Goal: Task Accomplishment & Management: Manage account settings

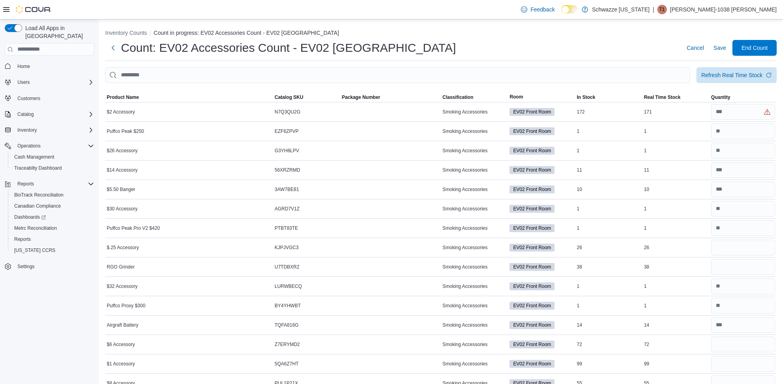
scroll to position [94, 0]
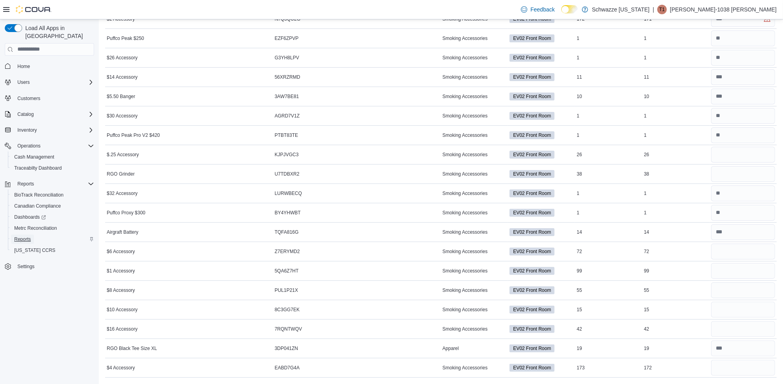
click at [22, 236] on span "Reports" at bounding box center [22, 239] width 17 height 6
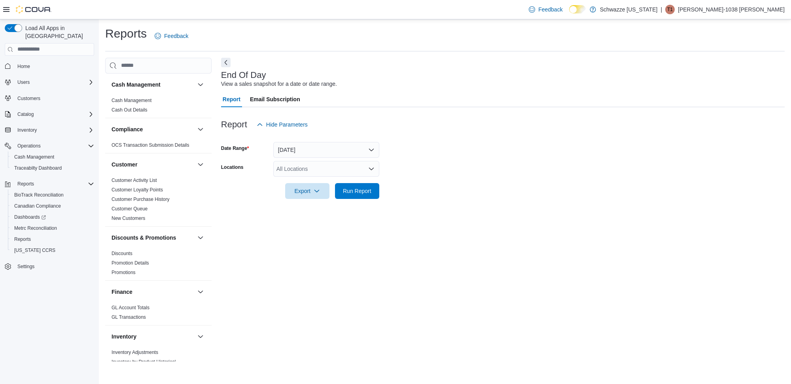
drag, startPoint x: 748, startPoint y: 7, endPoint x: 740, endPoint y: 15, distance: 11.5
click at [748, 7] on p "[PERSON_NAME]-1038 [PERSON_NAME]" at bounding box center [731, 9] width 107 height 9
click at [725, 76] on span "Sign Out" at bounding box center [733, 78] width 21 height 8
